Goal: Task Accomplishment & Management: Manage account settings

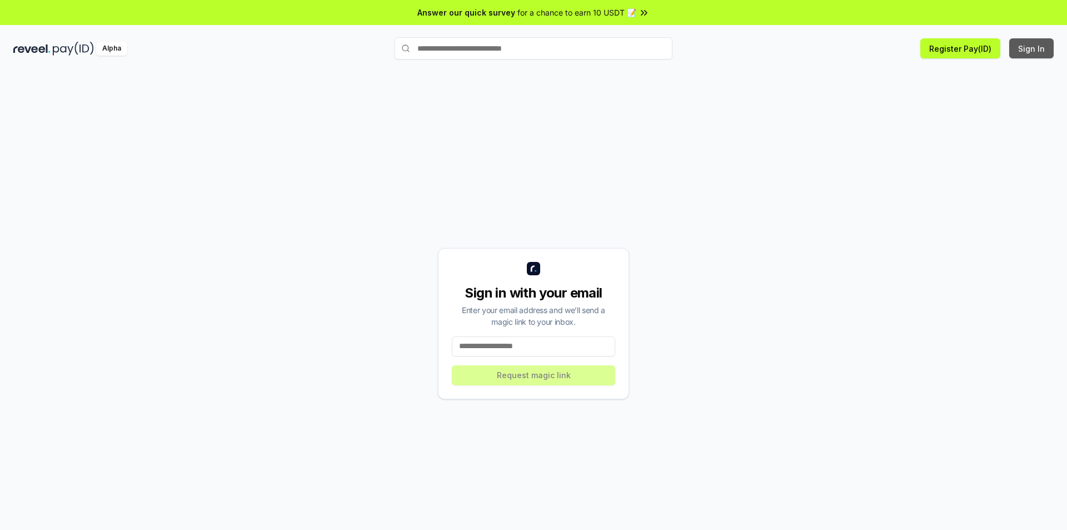
click at [1037, 48] on button "Sign In" at bounding box center [1032, 48] width 44 height 20
click at [1037, 49] on button "Sign In" at bounding box center [1032, 48] width 44 height 20
drag, startPoint x: 511, startPoint y: 346, endPoint x: 529, endPoint y: 355, distance: 20.4
click at [511, 347] on input at bounding box center [533, 346] width 163 height 20
type input "**********"
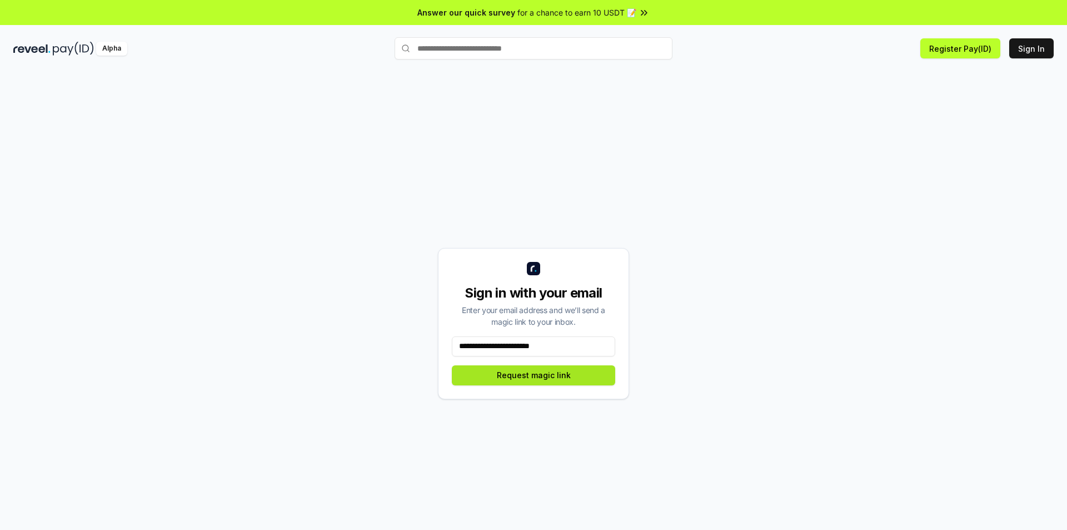
click at [529, 380] on button "Request magic link" at bounding box center [533, 375] width 163 height 20
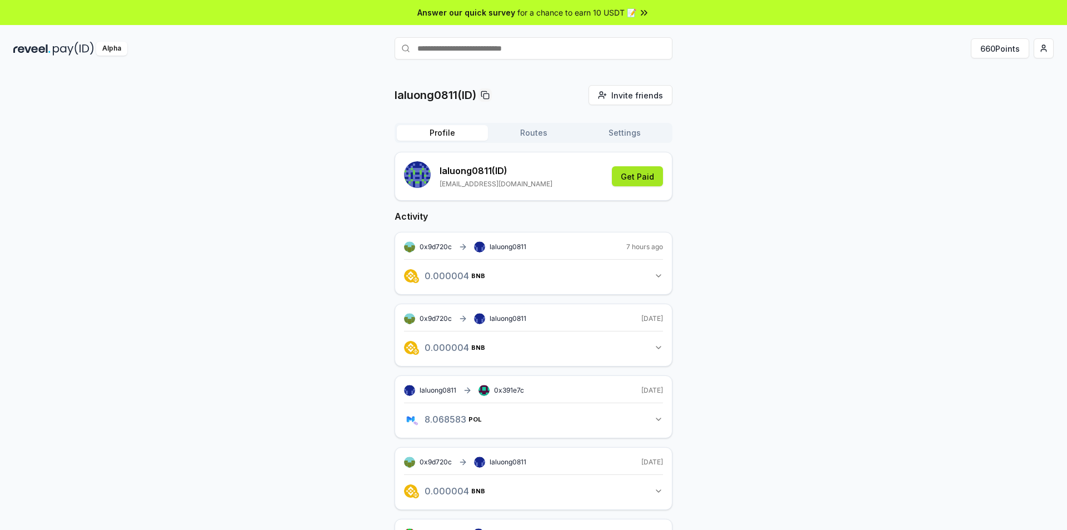
click at [643, 180] on button "Get Paid" at bounding box center [637, 176] width 51 height 20
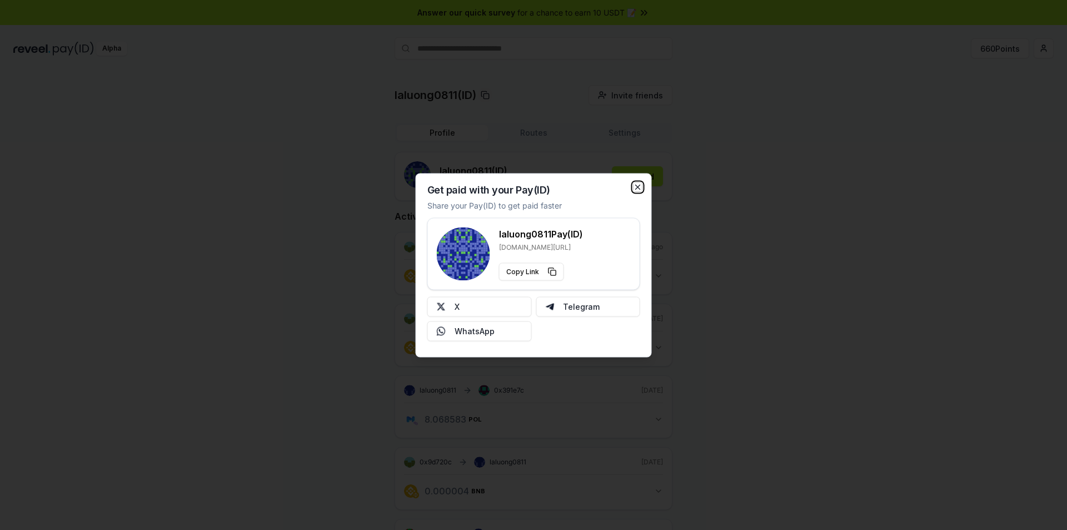
click at [638, 188] on icon "button" at bounding box center [638, 186] width 9 height 9
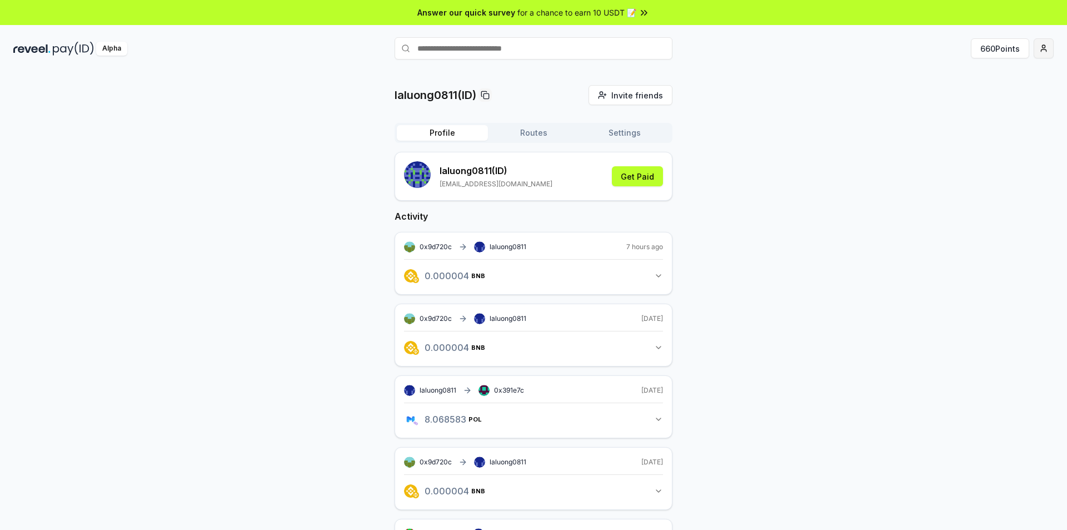
click at [1050, 52] on html "Answer our quick survey for a chance to earn 10 USDT 📝 Alpha 660 Points laluong…" at bounding box center [533, 265] width 1067 height 530
click at [997, 98] on div "View Profile" at bounding box center [991, 96] width 123 height 18
click at [529, 132] on button "Routes" at bounding box center [533, 133] width 91 height 16
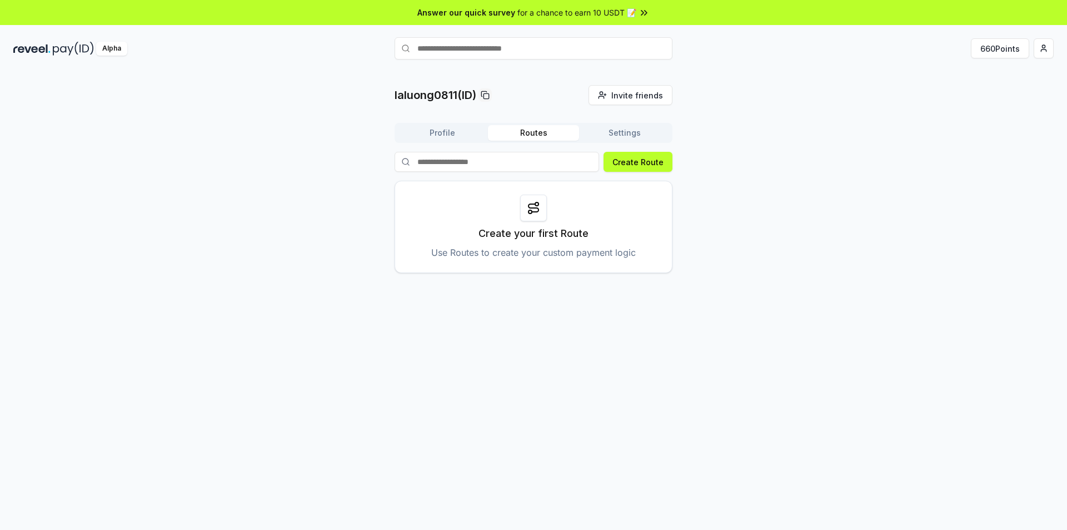
click at [440, 138] on button "Profile" at bounding box center [442, 133] width 91 height 16
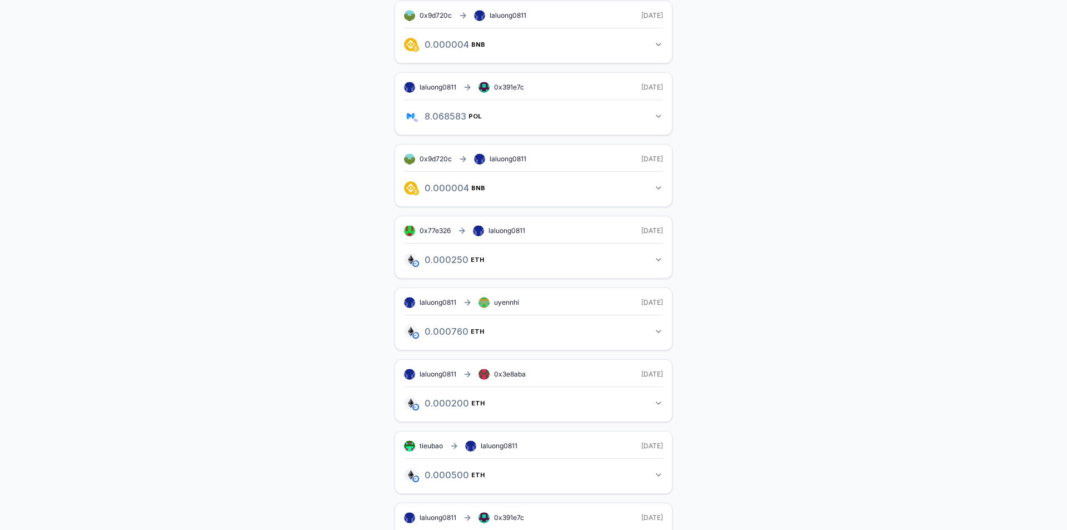
scroll to position [150, 0]
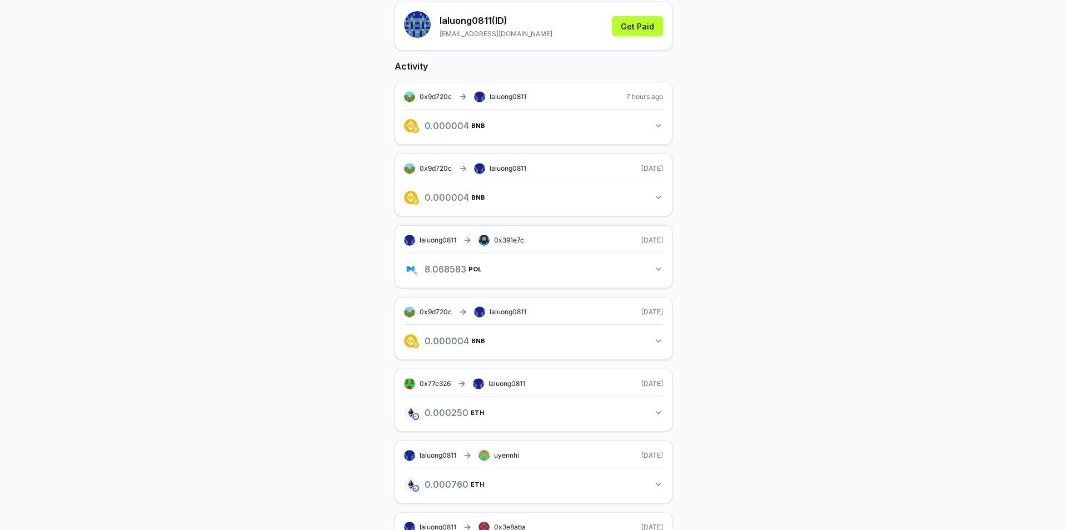
click at [787, 166] on div "laluong0811(ID) Invite friends Invite Profile Routes Settings laluong0811 (ID) …" at bounding box center [533, 371] width 1041 height 873
click at [735, 204] on div "laluong0811(ID) Invite friends Invite Profile Routes Settings laluong0811 (ID) …" at bounding box center [533, 371] width 1041 height 873
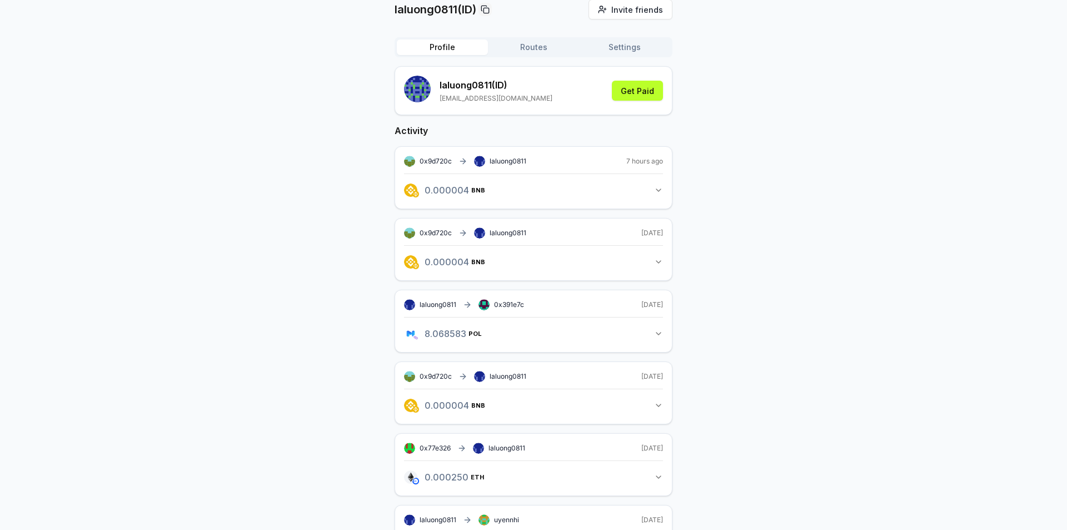
scroll to position [0, 0]
